Goal: Task Accomplishment & Management: Use online tool/utility

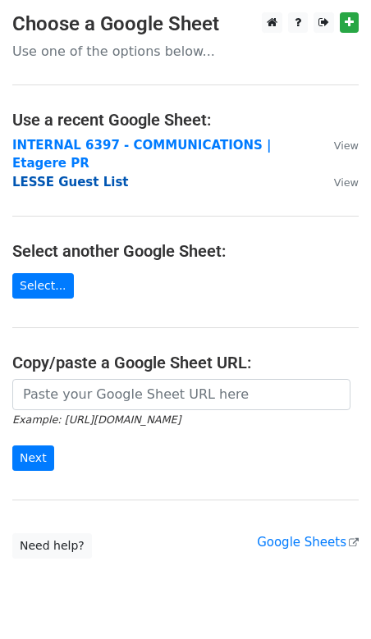
click at [72, 175] on strong "LESSE Guest List" at bounding box center [70, 182] width 116 height 15
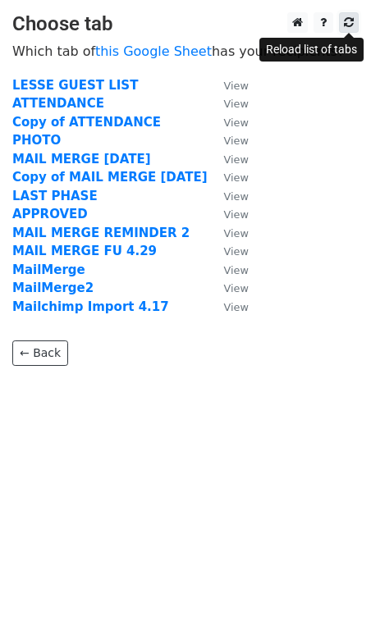
click at [350, 23] on icon at bounding box center [349, 21] width 10 height 11
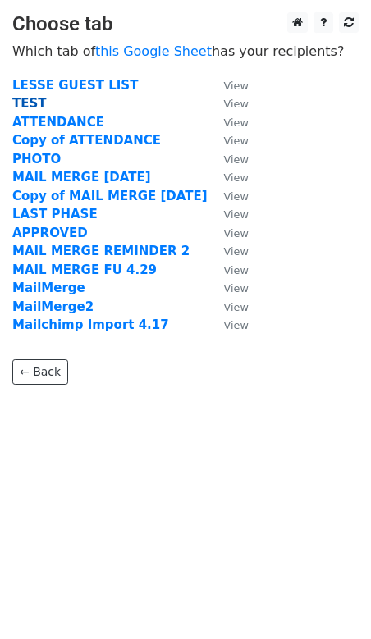
click at [34, 98] on strong "TEST" at bounding box center [29, 103] width 34 height 15
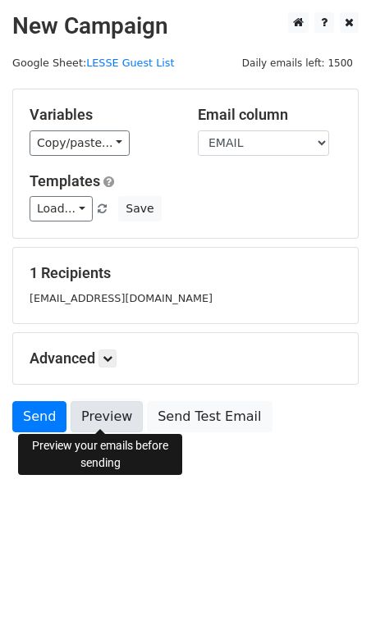
click at [121, 417] on link "Preview" at bounding box center [107, 416] width 72 height 31
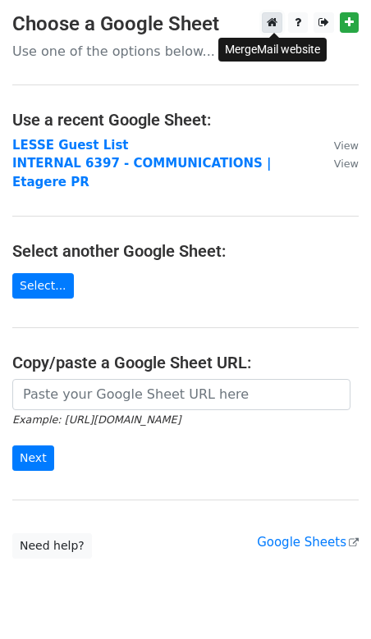
click at [269, 21] on icon at bounding box center [272, 21] width 11 height 11
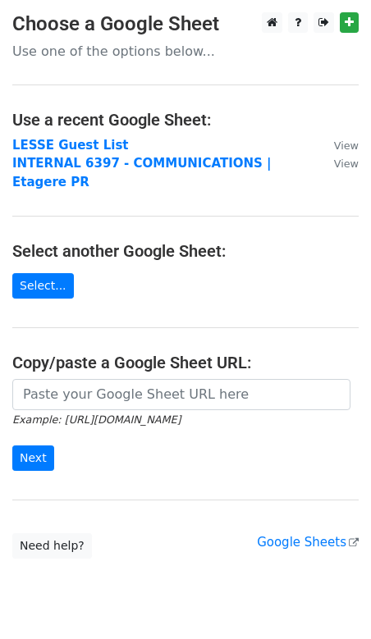
scroll to position [27, 0]
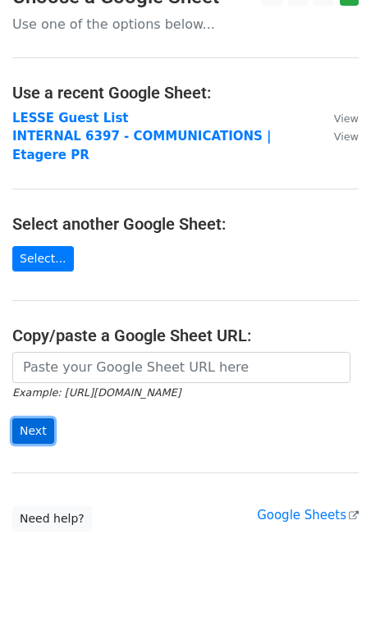
click at [40, 418] on input "Next" at bounding box center [33, 430] width 42 height 25
click at [91, 425] on div "Example: https://docs.google.com/spreadsheets/d/abc/edit Next" at bounding box center [185, 406] width 371 height 108
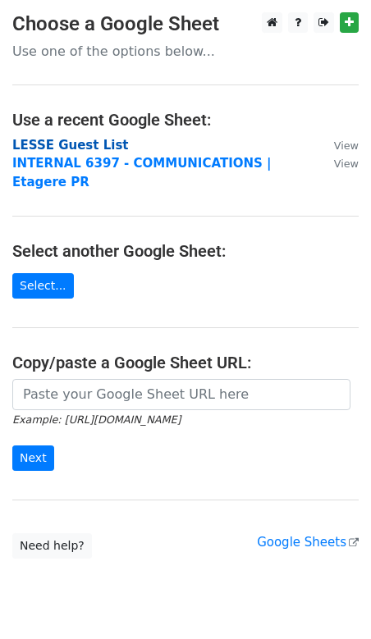
click at [75, 140] on strong "LESSE Guest List" at bounding box center [70, 145] width 116 height 15
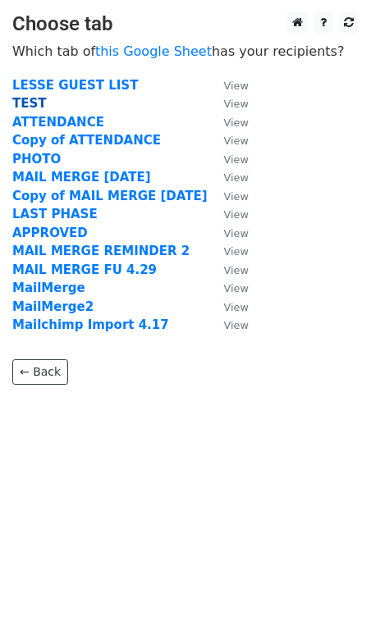
click at [33, 99] on strong "TEST" at bounding box center [29, 103] width 34 height 15
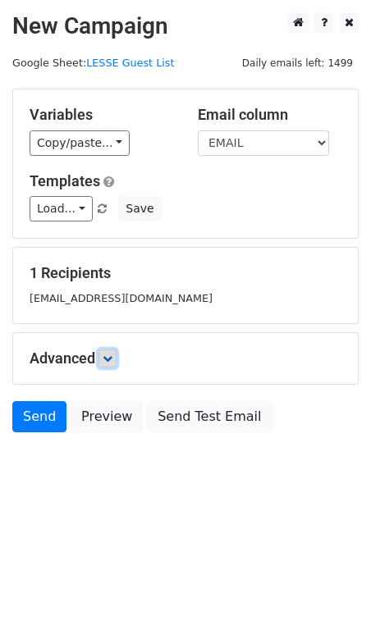
click at [110, 349] on link at bounding box center [107, 358] width 18 height 18
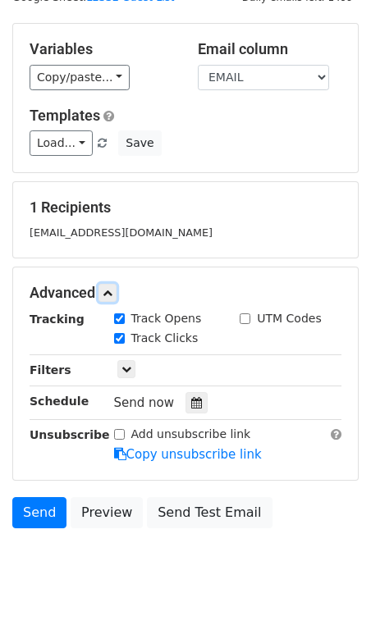
scroll to position [88, 0]
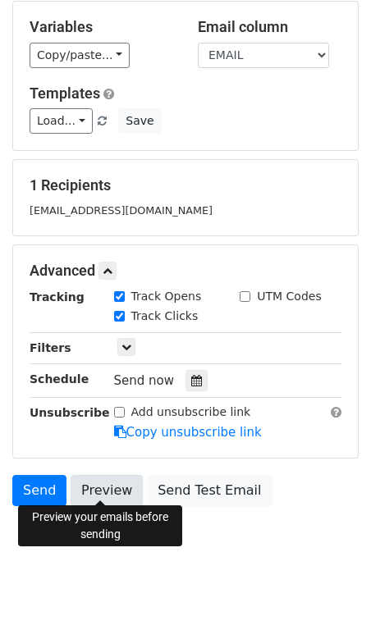
click at [98, 475] on link "Preview" at bounding box center [107, 490] width 72 height 31
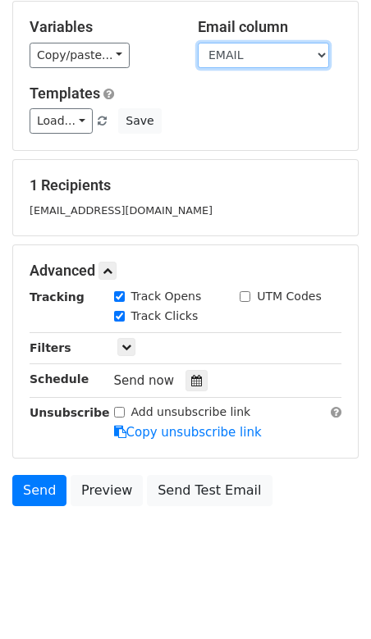
click at [271, 44] on select "FIRST NAME LAST NAME EMAIL" at bounding box center [263, 55] width 131 height 25
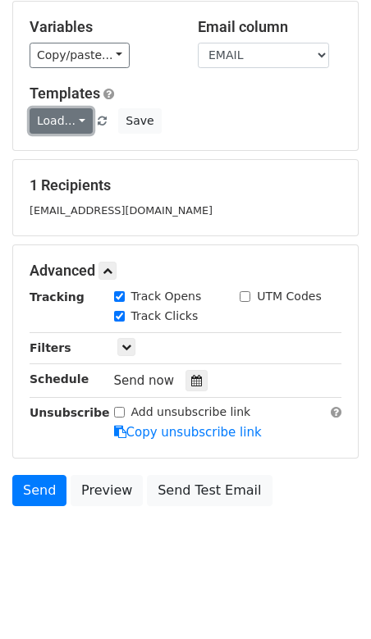
click at [80, 116] on link "Load..." at bounding box center [61, 120] width 63 height 25
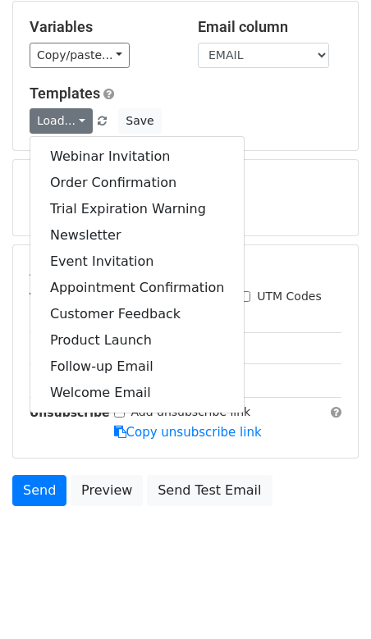
click at [185, 100] on h5 "Templates" at bounding box center [186, 93] width 312 height 18
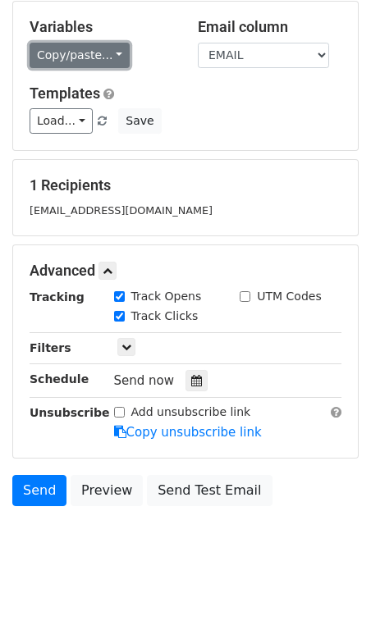
click at [101, 63] on link "Copy/paste..." at bounding box center [80, 55] width 100 height 25
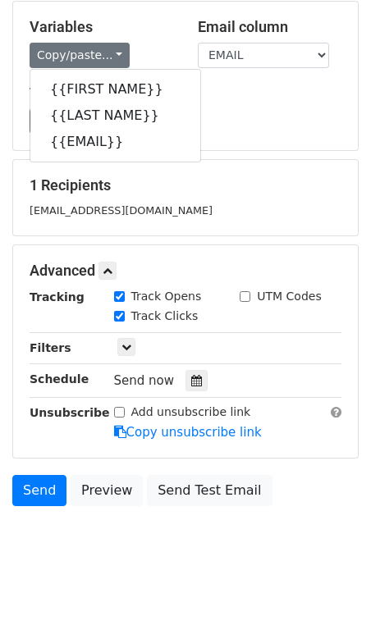
click at [141, 44] on div "Copy/paste... {{FIRST NAME}} {{LAST NAME}} {{EMAIL}}" at bounding box center [102, 55] width 144 height 25
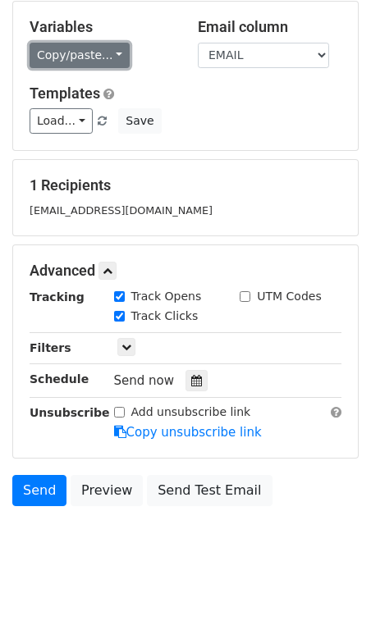
click at [116, 48] on link "Copy/paste..." at bounding box center [80, 55] width 100 height 25
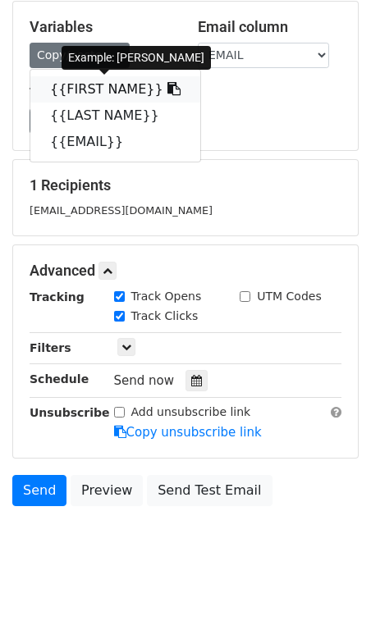
click at [116, 89] on link "{{FIRST NAME}}" at bounding box center [115, 89] width 170 height 26
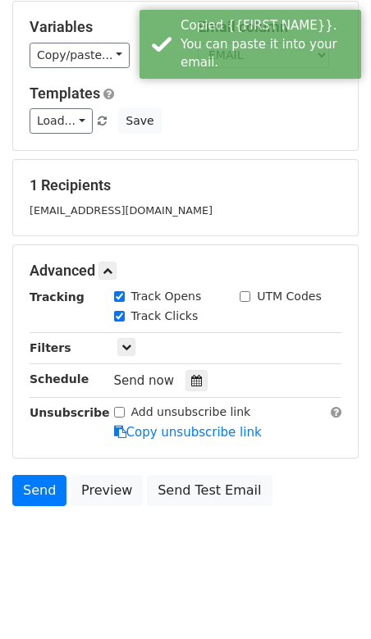
click at [184, 191] on h5 "1 Recipients" at bounding box center [186, 185] width 312 height 18
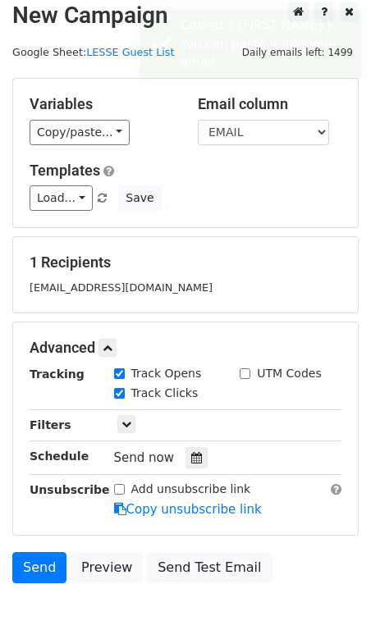
scroll to position [0, 0]
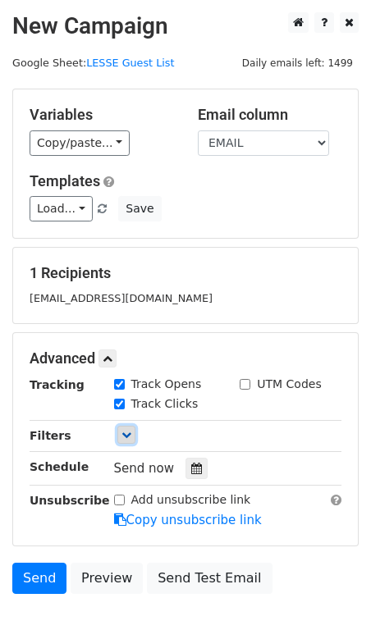
click at [126, 430] on icon at bounding box center [126, 435] width 10 height 10
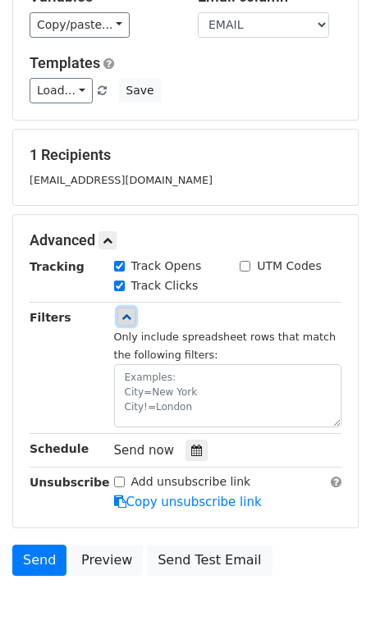
scroll to position [126, 0]
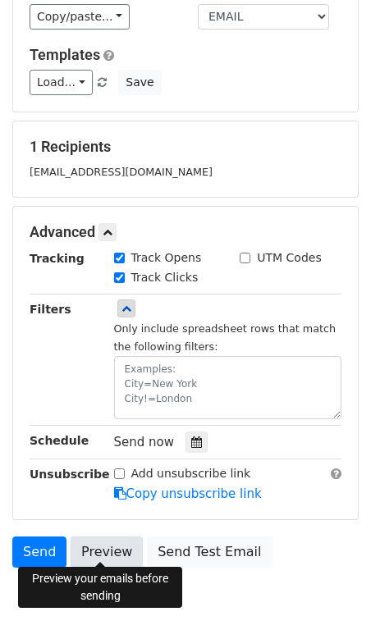
click at [91, 545] on link "Preview" at bounding box center [107, 551] width 72 height 31
